Goal: Transaction & Acquisition: Purchase product/service

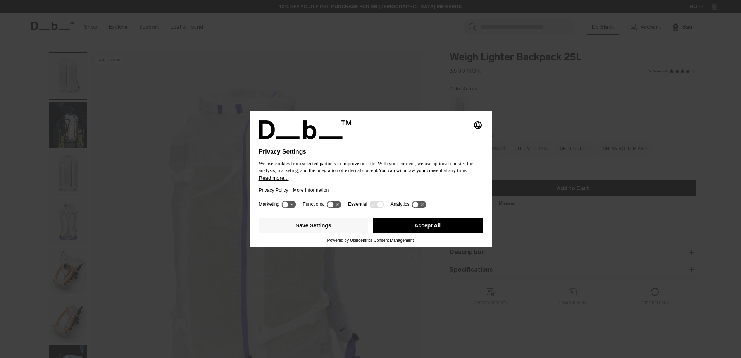
click at [361, 191] on div "Privacy Policy More Information" at bounding box center [371, 190] width 224 height 18
click at [420, 225] on button "Accept All" at bounding box center [428, 225] width 110 height 15
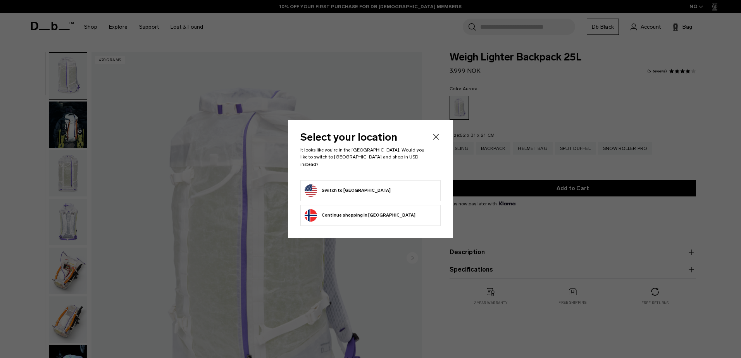
click at [379, 188] on form "Switch to United States" at bounding box center [371, 190] width 132 height 12
click at [312, 188] on button "Switch to United States" at bounding box center [348, 190] width 86 height 12
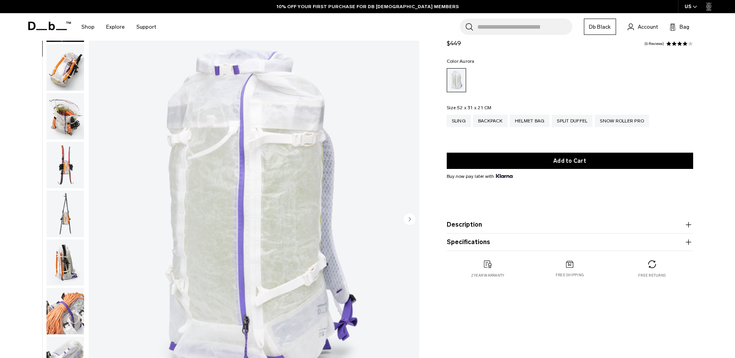
scroll to position [349, 0]
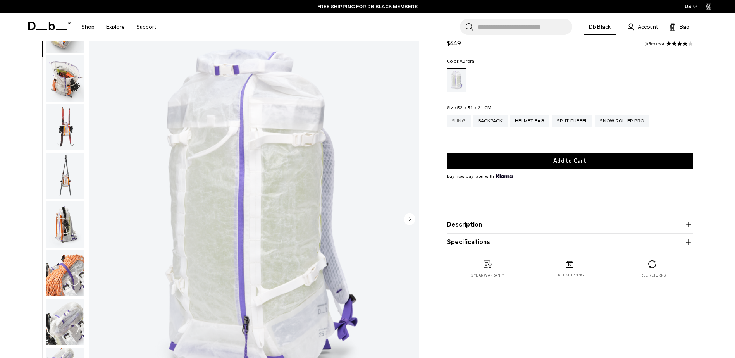
click at [461, 124] on div "Sling" at bounding box center [459, 121] width 24 height 12
